Goal: Task Accomplishment & Management: Use online tool/utility

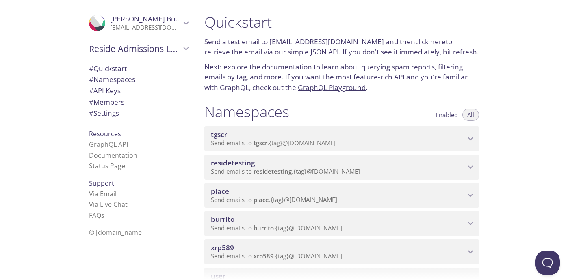
click at [376, 138] on span "tgscr" at bounding box center [338, 134] width 254 height 9
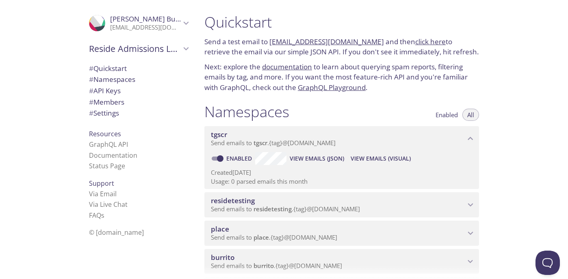
click at [393, 156] on span "View Emails (Visual)" at bounding box center [380, 159] width 60 height 10
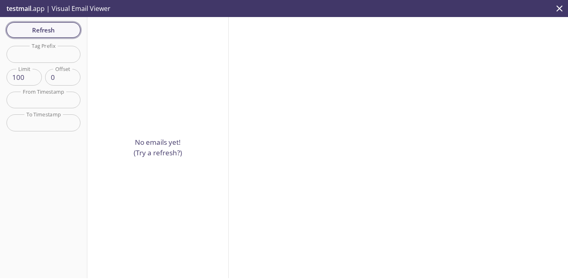
click at [72, 28] on span "Refresh" at bounding box center [43, 30] width 61 height 11
click at [562, 6] on icon "close" at bounding box center [559, 8] width 11 height 11
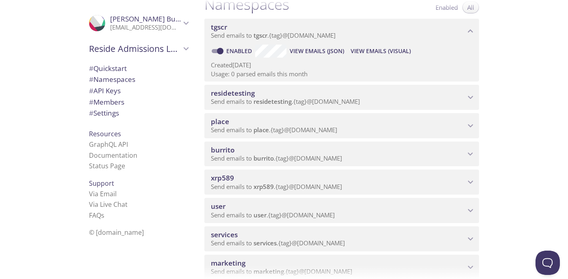
scroll to position [108, 0]
click at [308, 156] on span "Send emails to burrito . {tag} @[DOMAIN_NAME]" at bounding box center [276, 158] width 131 height 8
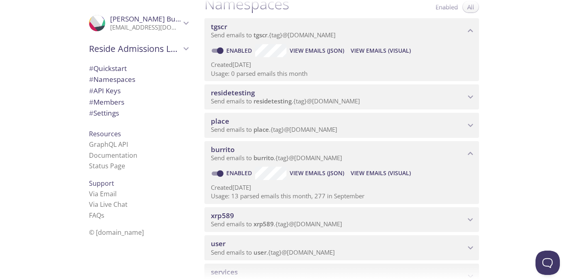
click at [367, 175] on span "View Emails (Visual)" at bounding box center [380, 174] width 60 height 10
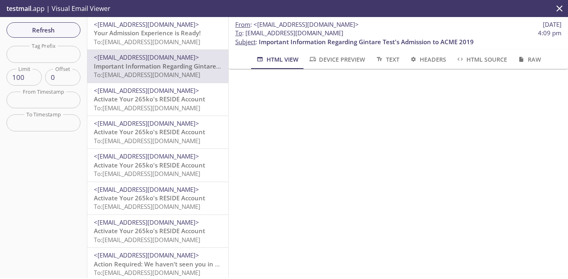
click at [150, 33] on span "Your Admission Experience is Ready!" at bounding box center [147, 33] width 107 height 8
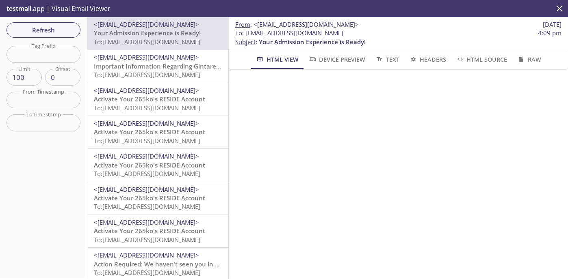
click at [150, 33] on span "Your Admission Experience is Ready!" at bounding box center [147, 33] width 107 height 8
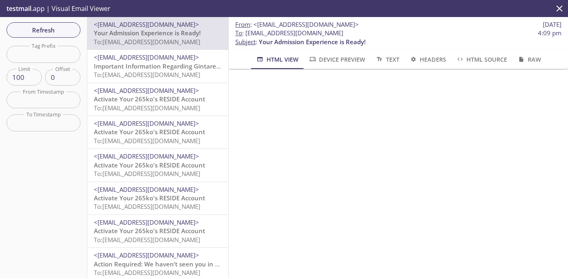
click at [150, 33] on span "Your Admission Experience is Ready!" at bounding box center [147, 33] width 107 height 8
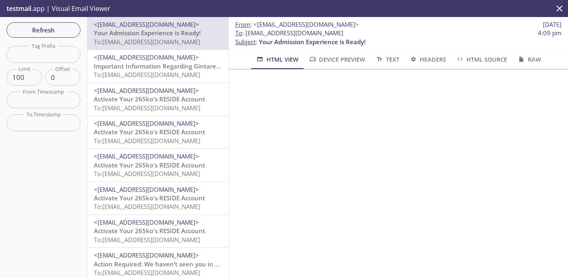
click at [150, 33] on span "Your Admission Experience is Ready!" at bounding box center [147, 33] width 107 height 8
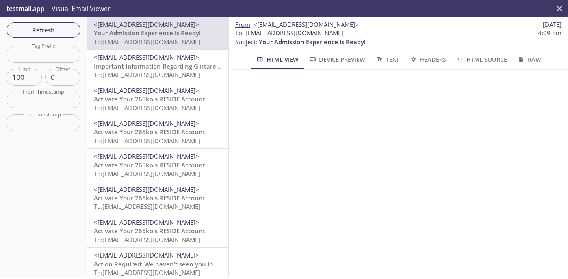
click at [150, 33] on span "Your Admission Experience is Ready!" at bounding box center [147, 33] width 107 height 8
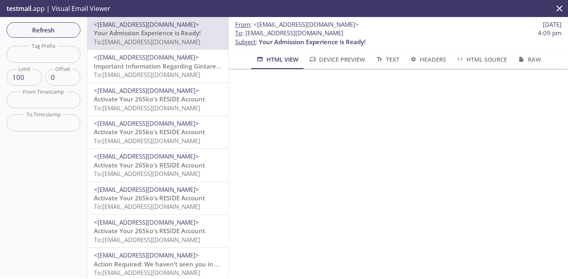
click at [150, 33] on span "Your Admission Experience is Ready!" at bounding box center [147, 33] width 107 height 8
click at [152, 59] on span "<[EMAIL_ADDRESS][DOMAIN_NAME]>" at bounding box center [146, 57] width 105 height 8
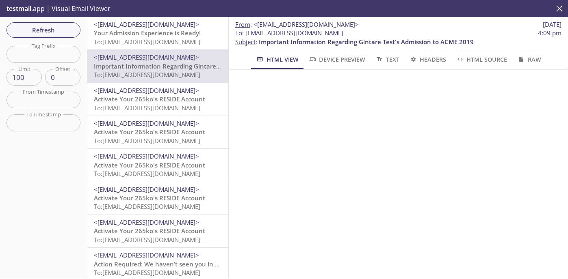
click at [145, 37] on span "Your Admission Experience is Ready!" at bounding box center [147, 33] width 107 height 8
click at [137, 30] on span "Your Admission Experience is Ready!" at bounding box center [147, 33] width 107 height 8
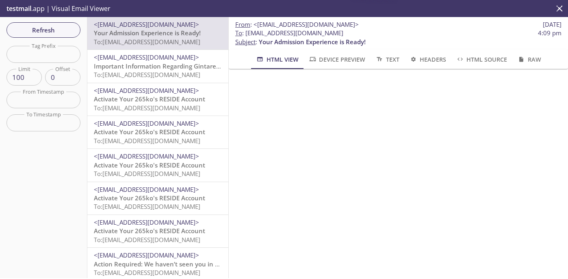
click at [138, 61] on span "<[EMAIL_ADDRESS][DOMAIN_NAME]>" at bounding box center [146, 57] width 105 height 8
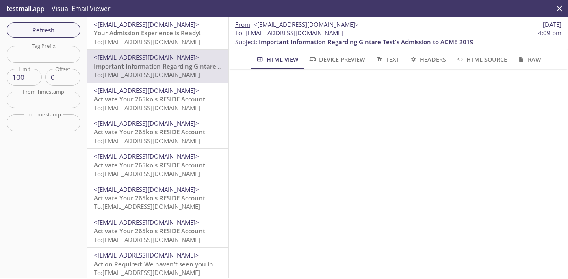
click at [318, 66] on button "Device Preview" at bounding box center [336, 59] width 67 height 19
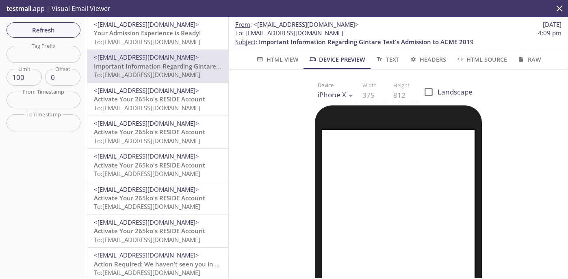
click at [340, 93] on body ".cls-1 { fill: #6d5ca8; } .cls-2 { fill: #3fc191; } .cls-3 { fill: #3b4752; } .…" at bounding box center [284, 139] width 568 height 279
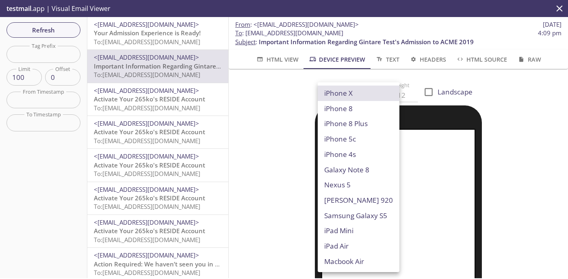
click at [340, 93] on li "iPhone X" at bounding box center [359, 93] width 82 height 15
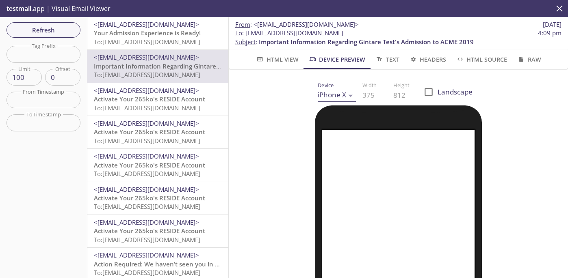
click at [340, 93] on body ".cls-1 { fill: #6d5ca8; } .cls-2 { fill: #3fc191; } .cls-3 { fill: #3b4752; } .…" at bounding box center [284, 139] width 568 height 279
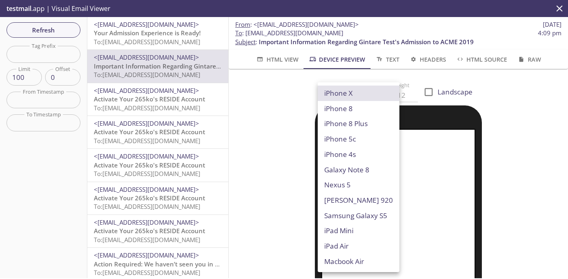
click at [340, 93] on li "iPhone X" at bounding box center [359, 93] width 82 height 15
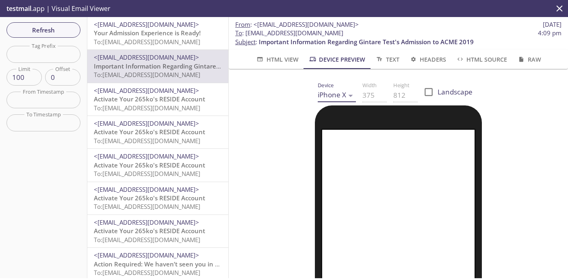
click at [340, 93] on body ".cls-1 { fill: #6d5ca8; } .cls-2 { fill: #3fc191; } .cls-3 { fill: #3b4752; } .…" at bounding box center [284, 139] width 568 height 279
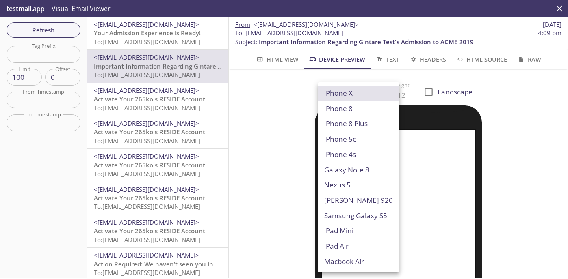
click at [340, 93] on li "iPhone X" at bounding box center [359, 93] width 82 height 15
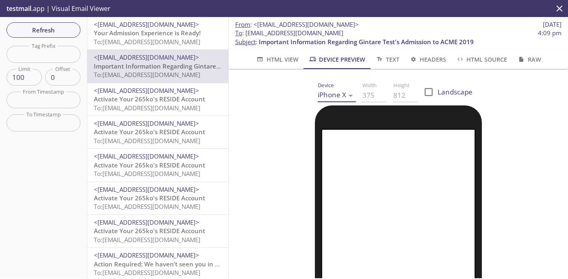
click at [340, 93] on body ".cls-1 { fill: #6d5ca8; } .cls-2 { fill: #3fc191; } .cls-3 { fill: #3b4752; } .…" at bounding box center [284, 139] width 568 height 279
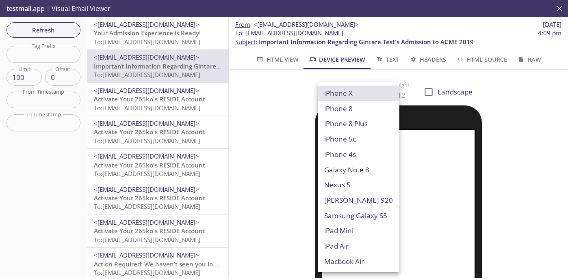
click at [340, 93] on li "iPhone X" at bounding box center [359, 93] width 82 height 15
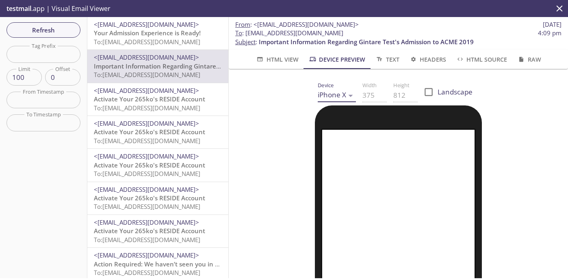
click at [340, 93] on body ".cls-1 { fill: #6d5ca8; } .cls-2 { fill: #3fc191; } .cls-3 { fill: #3b4752; } .…" at bounding box center [284, 139] width 568 height 279
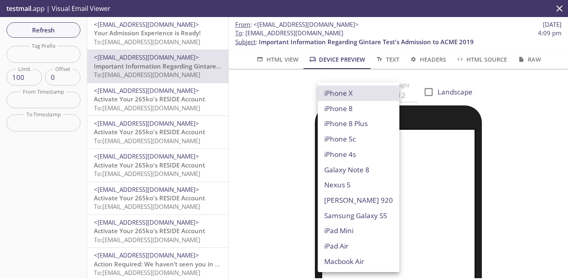
click at [340, 93] on li "iPhone X" at bounding box center [359, 93] width 82 height 15
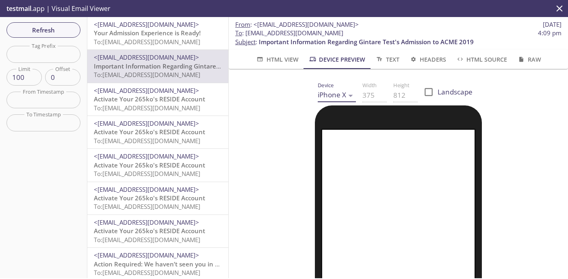
click at [340, 93] on body ".cls-1 { fill: #6d5ca8; } .cls-2 { fill: #3fc191; } .cls-3 { fill: #3b4752; } .…" at bounding box center [284, 139] width 568 height 279
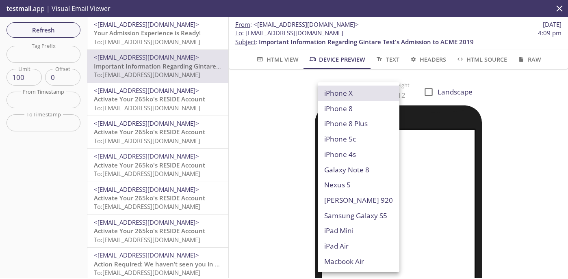
click at [340, 93] on li "iPhone X" at bounding box center [359, 93] width 82 height 15
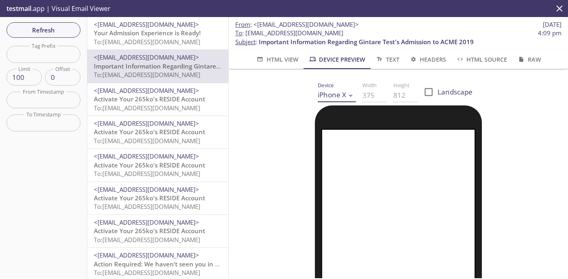
click at [340, 93] on body ".cls-1 { fill: #6d5ca8; } .cls-2 { fill: #3fc191; } .cls-3 { fill: #3b4752; } .…" at bounding box center [284, 139] width 568 height 279
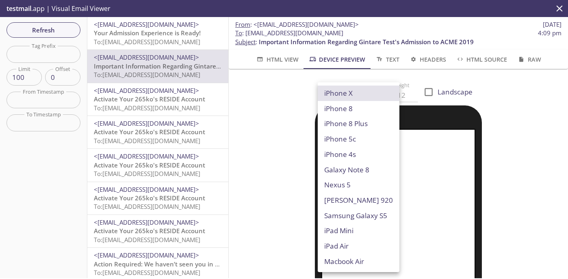
click at [340, 93] on li "iPhone X" at bounding box center [359, 93] width 82 height 15
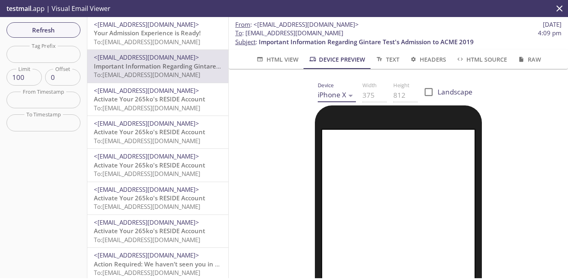
click at [340, 93] on body ".cls-1 { fill: #6d5ca8; } .cls-2 { fill: #3fc191; } .cls-3 { fill: #3b4752; } .…" at bounding box center [284, 139] width 568 height 279
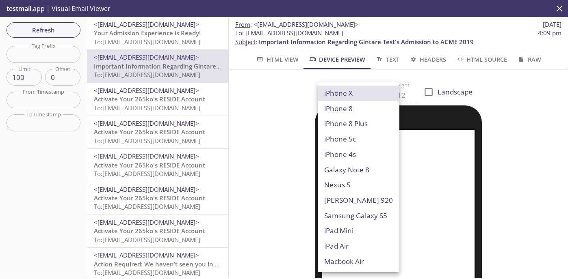
click at [340, 93] on li "iPhone X" at bounding box center [359, 93] width 82 height 15
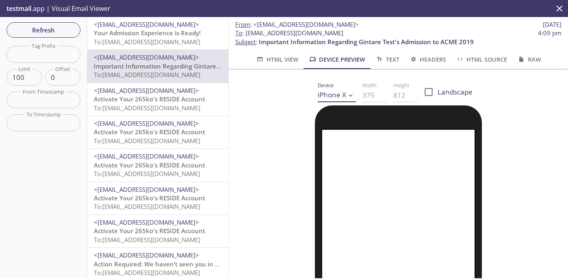
click at [340, 93] on body ".cls-1 { fill: #6d5ca8; } .cls-2 { fill: #3fc191; } .cls-3 { fill: #3b4752; } .…" at bounding box center [284, 139] width 568 height 279
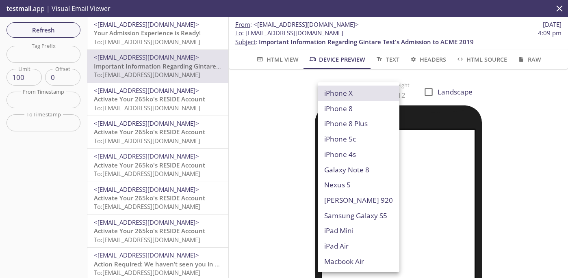
click at [340, 93] on li "iPhone X" at bounding box center [359, 93] width 82 height 15
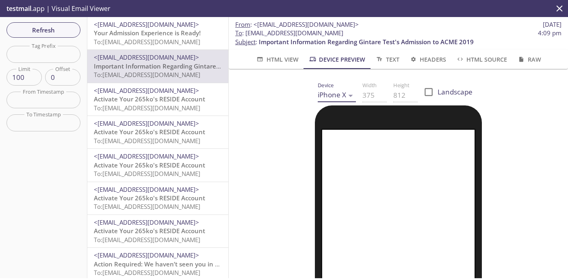
click at [340, 93] on body ".cls-1 { fill: #6d5ca8; } .cls-2 { fill: #3fc191; } .cls-3 { fill: #3b4752; } .…" at bounding box center [284, 139] width 568 height 279
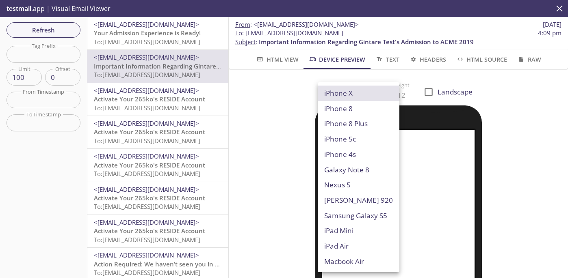
click at [340, 93] on li "iPhone X" at bounding box center [359, 93] width 82 height 15
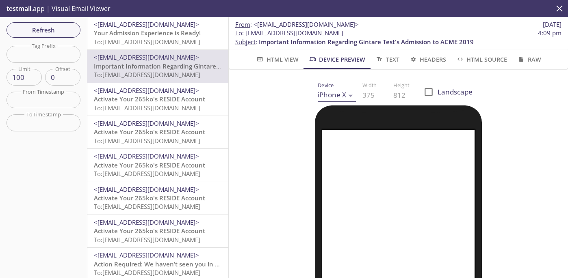
click at [340, 93] on body ".cls-1 { fill: #6d5ca8; } .cls-2 { fill: #3fc191; } .cls-3 { fill: #3b4752; } .…" at bounding box center [284, 139] width 568 height 279
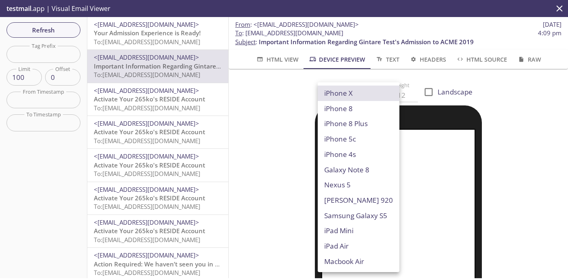
click at [340, 93] on li "iPhone X" at bounding box center [359, 93] width 82 height 15
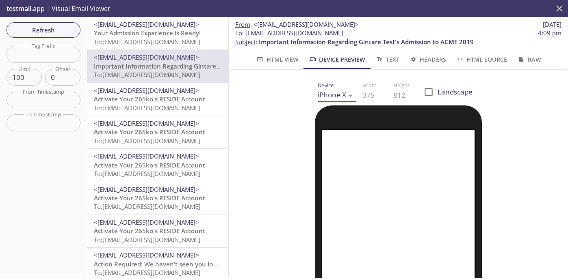
click at [340, 93] on body ".cls-1 { fill: #6d5ca8; } .cls-2 { fill: #3fc191; } .cls-3 { fill: #3b4752; } .…" at bounding box center [284, 139] width 568 height 279
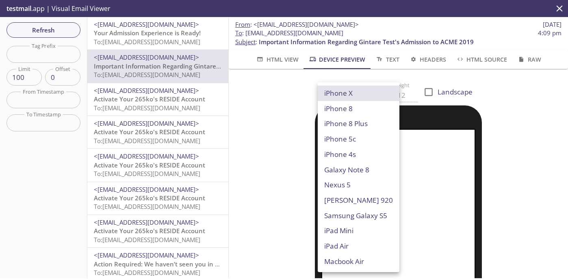
click at [340, 93] on li "iPhone X" at bounding box center [359, 93] width 82 height 15
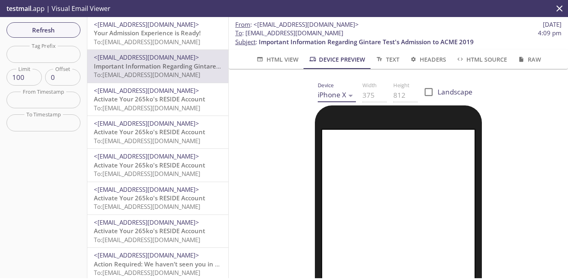
click at [340, 93] on body ".cls-1 { fill: #6d5ca8; } .cls-2 { fill: #3fc191; } .cls-3 { fill: #3b4752; } .…" at bounding box center [284, 139] width 568 height 279
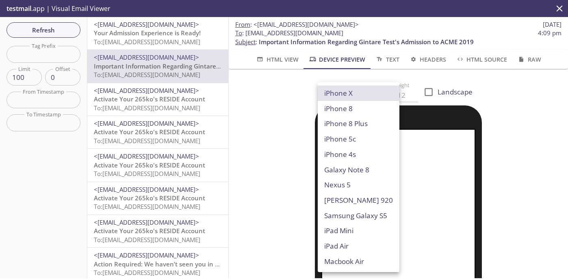
click at [340, 93] on li "iPhone X" at bounding box center [359, 93] width 82 height 15
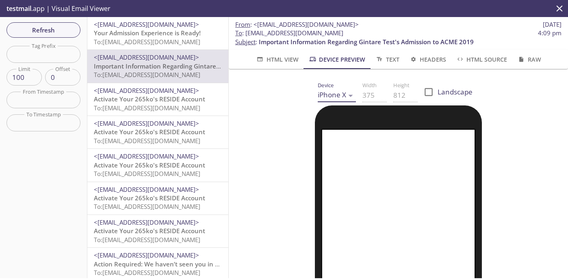
click at [340, 93] on body ".cls-1 { fill: #6d5ca8; } .cls-2 { fill: #3fc191; } .cls-3 { fill: #3b4752; } .…" at bounding box center [284, 139] width 568 height 279
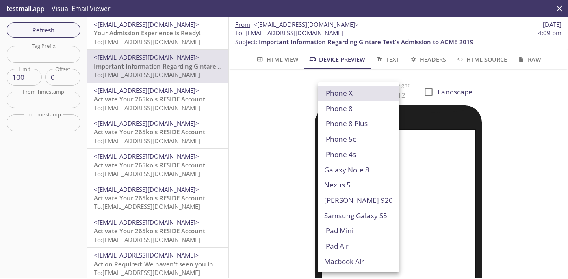
click at [340, 93] on li "iPhone X" at bounding box center [359, 93] width 82 height 15
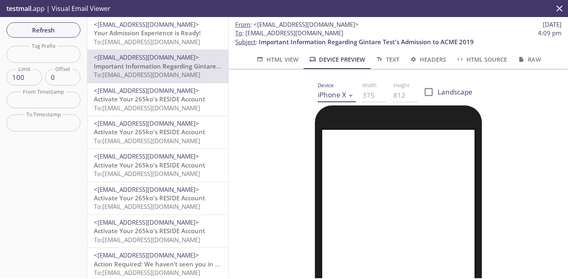
click at [340, 93] on body ".cls-1 { fill: #6d5ca8; } .cls-2 { fill: #3fc191; } .cls-3 { fill: #3b4752; } .…" at bounding box center [284, 139] width 568 height 279
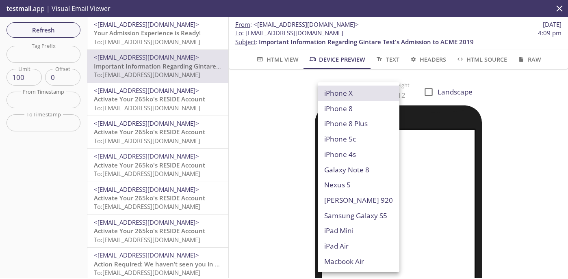
click at [340, 93] on li "iPhone X" at bounding box center [359, 93] width 82 height 15
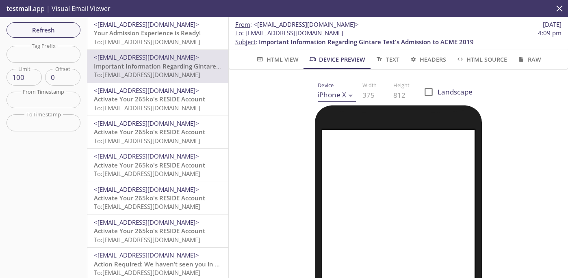
click at [340, 93] on body ".cls-1 { fill: #6d5ca8; } .cls-2 { fill: #3fc191; } .cls-3 { fill: #3b4752; } .…" at bounding box center [284, 139] width 568 height 279
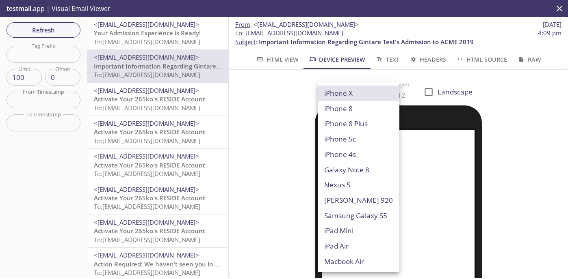
click at [340, 93] on li "iPhone X" at bounding box center [359, 93] width 82 height 15
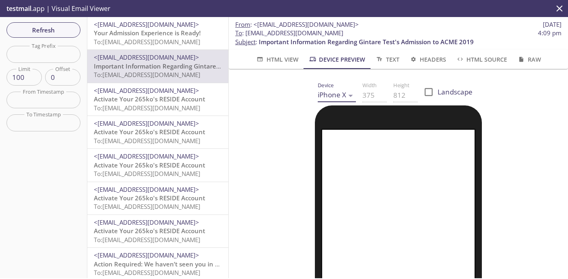
click at [340, 93] on body ".cls-1 { fill: #6d5ca8; } .cls-2 { fill: #3fc191; } .cls-3 { fill: #3b4752; } .…" at bounding box center [284, 139] width 568 height 279
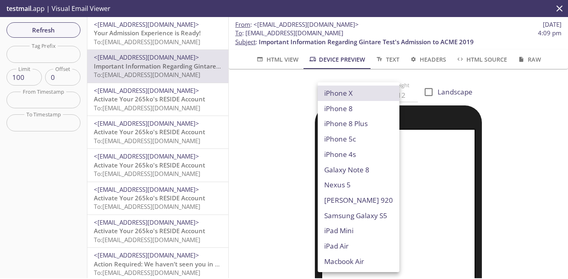
click at [340, 93] on li "iPhone X" at bounding box center [359, 93] width 82 height 15
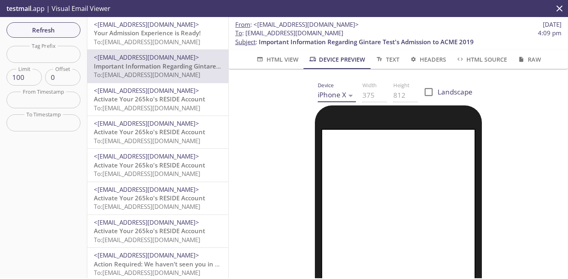
click at [340, 93] on body ".cls-1 { fill: #6d5ca8; } .cls-2 { fill: #3fc191; } .cls-3 { fill: #3b4752; } .…" at bounding box center [284, 139] width 568 height 279
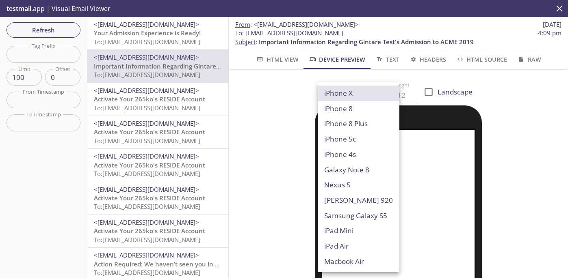
click at [340, 93] on li "iPhone X" at bounding box center [359, 93] width 82 height 15
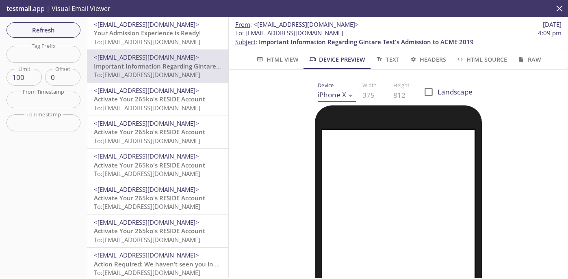
click at [340, 93] on body ".cls-1 { fill: #6d5ca8; } .cls-2 { fill: #3fc191; } .cls-3 { fill: #3b4752; } .…" at bounding box center [284, 139] width 568 height 279
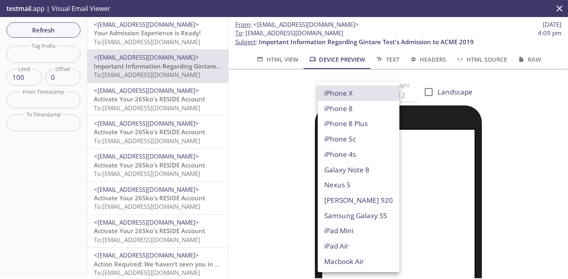
click at [340, 93] on li "iPhone X" at bounding box center [359, 93] width 82 height 15
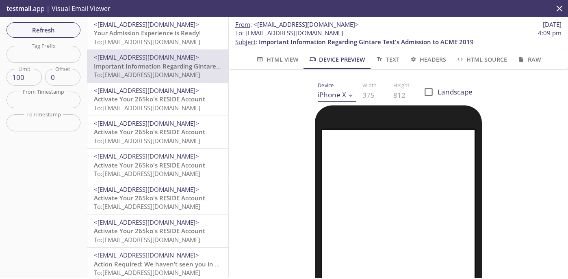
click at [340, 93] on body ".cls-1 { fill: #6d5ca8; } .cls-2 { fill: #3fc191; } .cls-3 { fill: #3b4752; } .…" at bounding box center [284, 139] width 568 height 279
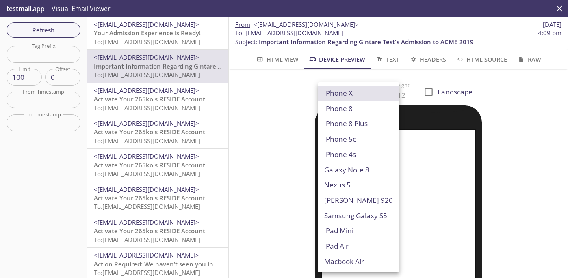
click at [340, 93] on li "iPhone X" at bounding box center [359, 93] width 82 height 15
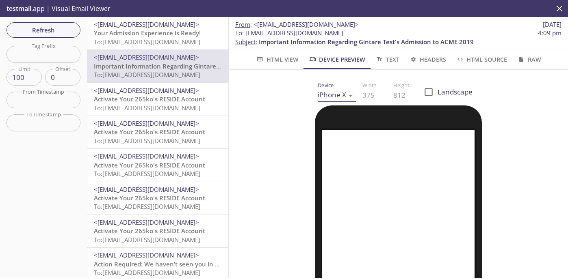
click at [340, 93] on body ".cls-1 { fill: #6d5ca8; } .cls-2 { fill: #3fc191; } .cls-3 { fill: #3b4752; } .…" at bounding box center [284, 139] width 568 height 279
